Goal: Task Accomplishment & Management: Complete application form

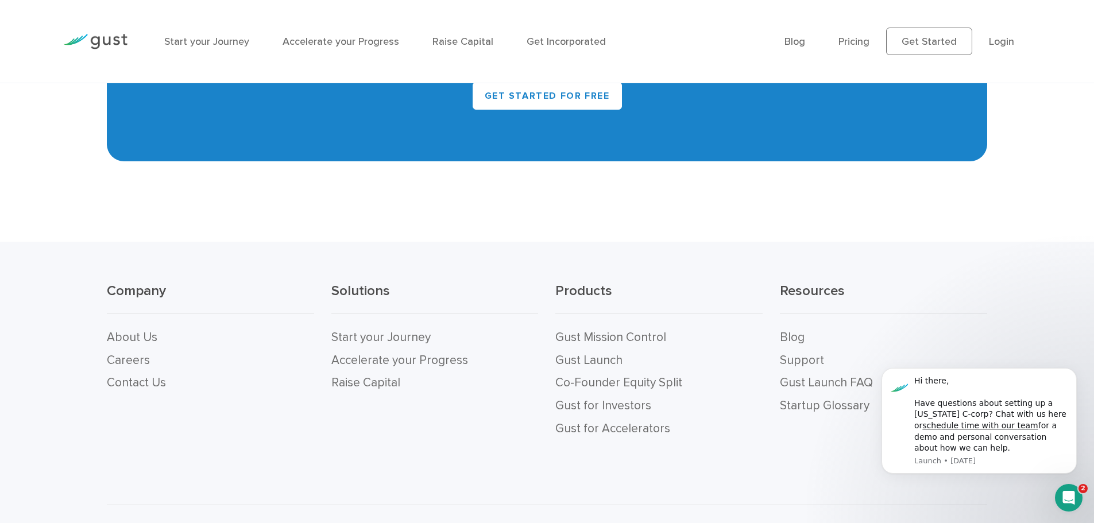
scroll to position [4465, 0]
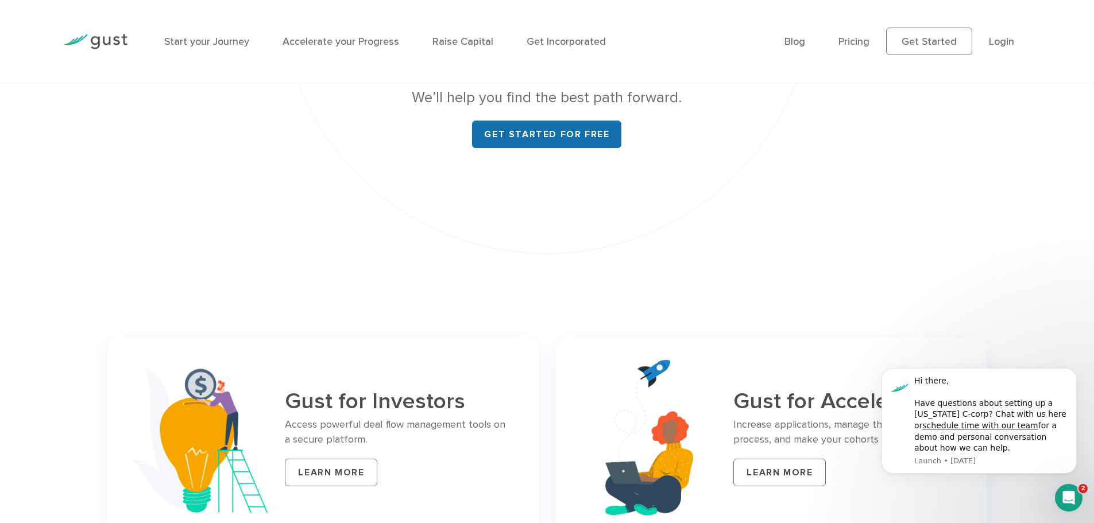
click at [558, 136] on link "Get started for free" at bounding box center [546, 135] width 149 height 28
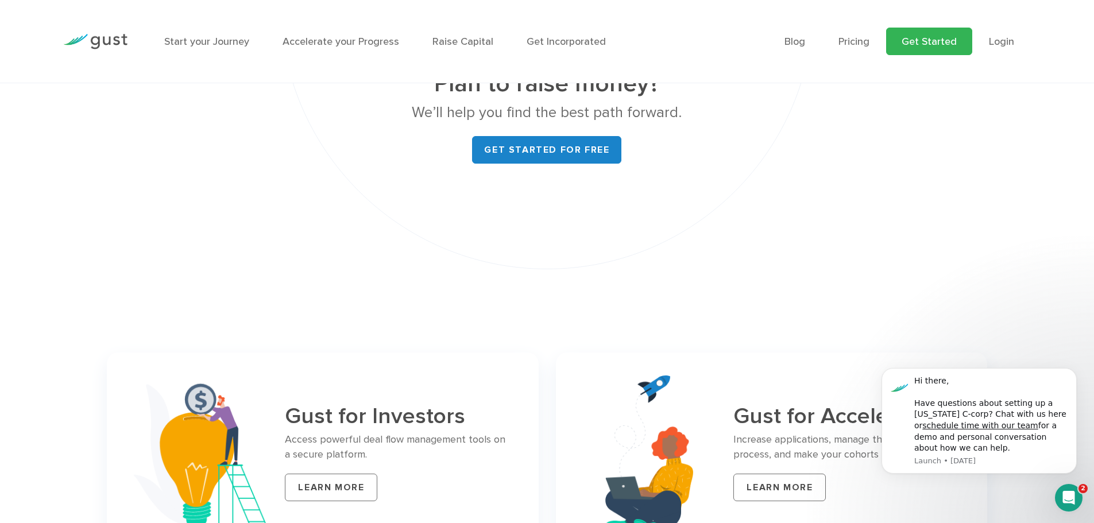
click at [924, 52] on link "Get Started" at bounding box center [929, 42] width 86 height 28
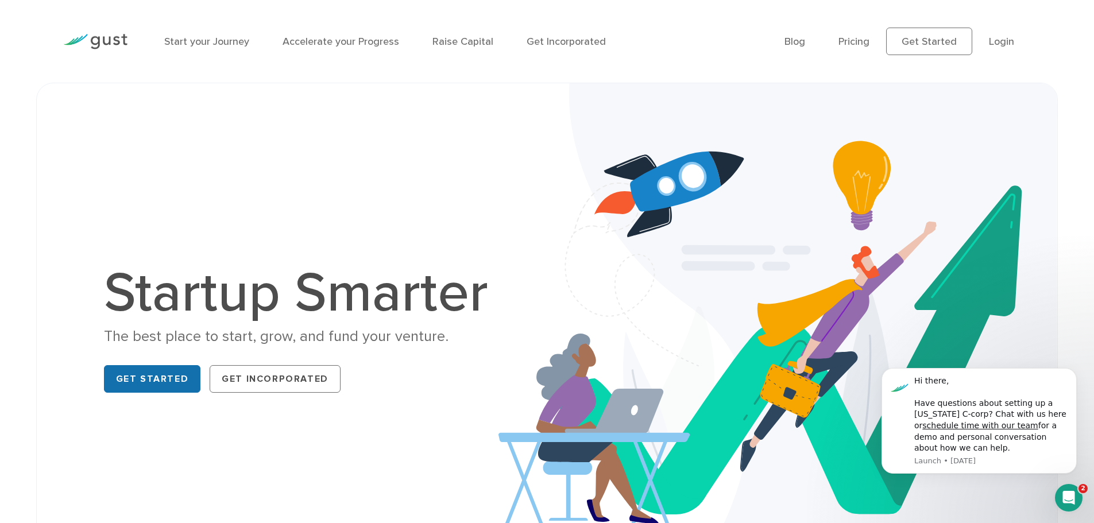
click at [156, 380] on link "Get Started" at bounding box center [152, 379] width 97 height 28
